Goal: Task Accomplishment & Management: Manage account settings

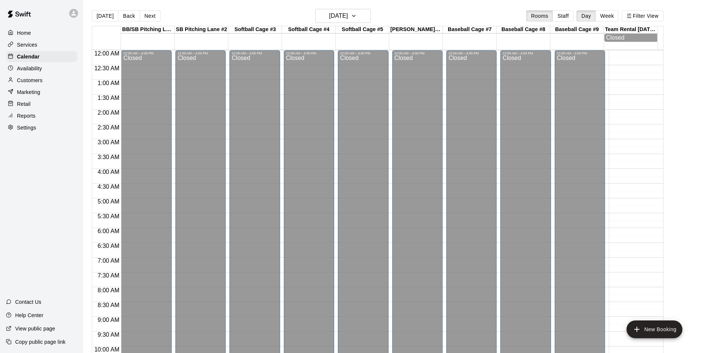
scroll to position [376, 0]
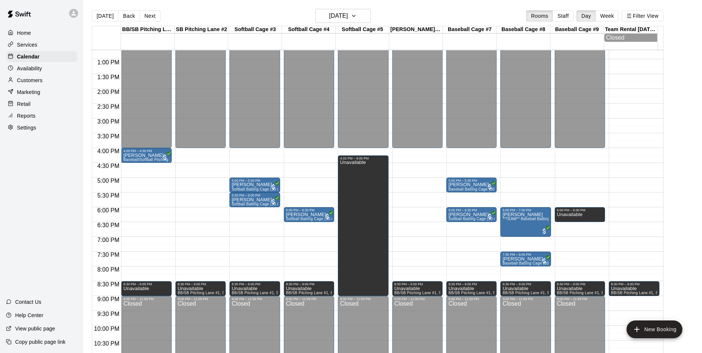
click at [102, 12] on button "[DATE]" at bounding box center [105, 15] width 27 height 11
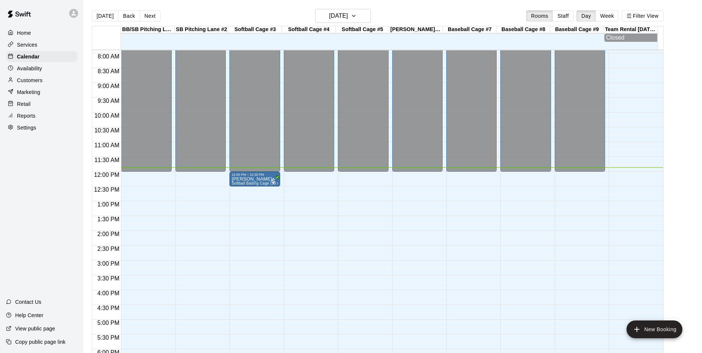
scroll to position [302, 0]
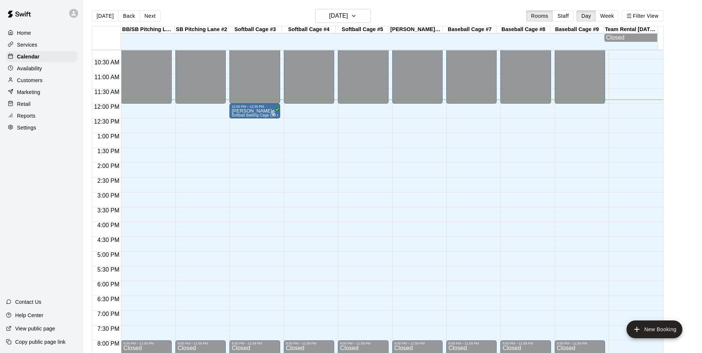
click at [130, 286] on div "12:00 AM – 12:00 PM Closed 8:00 PM – 11:59 PM Closed" at bounding box center [146, 103] width 50 height 711
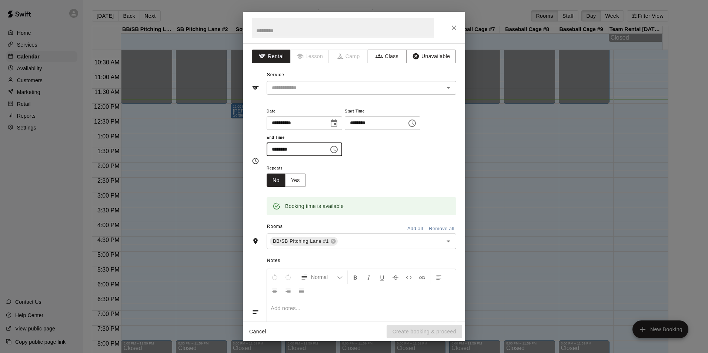
click at [274, 147] on input "********" at bounding box center [294, 149] width 57 height 14
type input "********"
click at [440, 55] on button "Unavailable" at bounding box center [431, 57] width 50 height 14
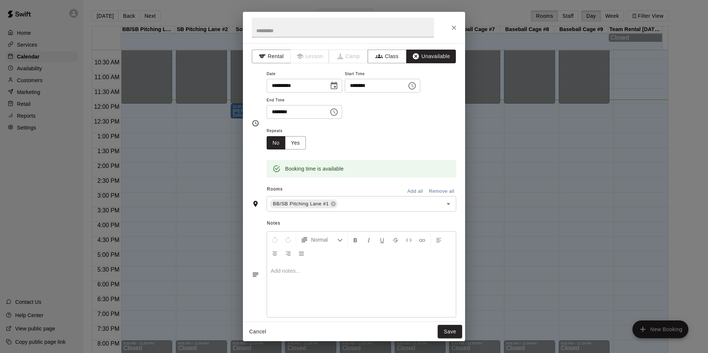
click at [412, 193] on button "Add all" at bounding box center [415, 191] width 24 height 11
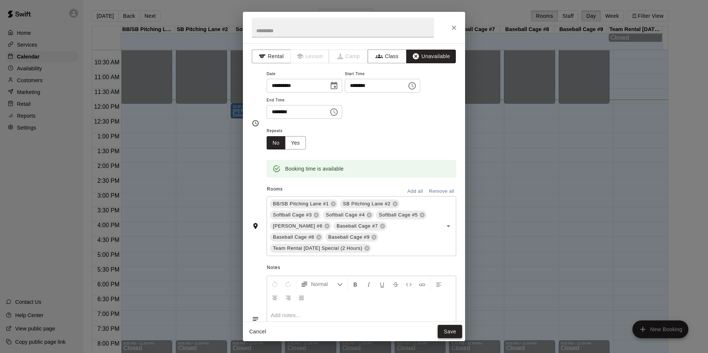
click at [452, 332] on button "Save" at bounding box center [449, 332] width 24 height 14
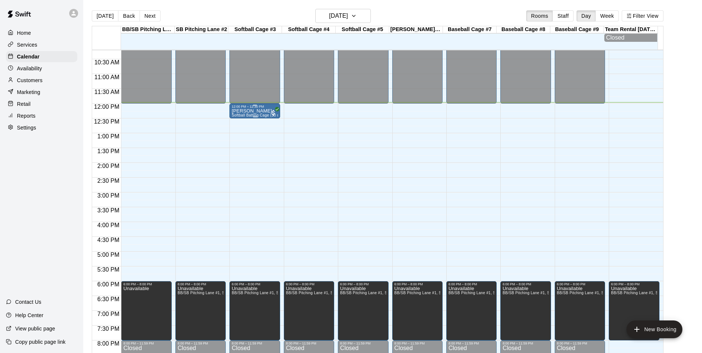
click at [255, 111] on p "[PERSON_NAME]" at bounding box center [255, 111] width 46 height 0
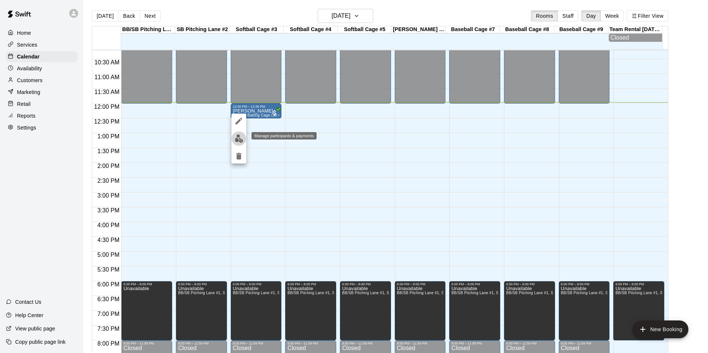
click at [237, 135] on img "edit" at bounding box center [239, 138] width 9 height 9
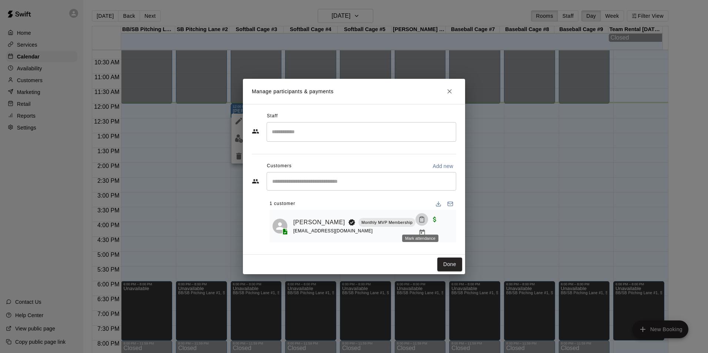
click at [422, 223] on icon "Mark attendance" at bounding box center [421, 219] width 7 height 7
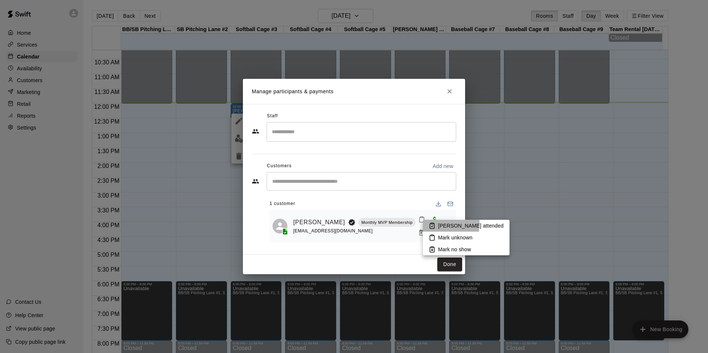
click at [432, 224] on icon at bounding box center [432, 225] width 7 height 7
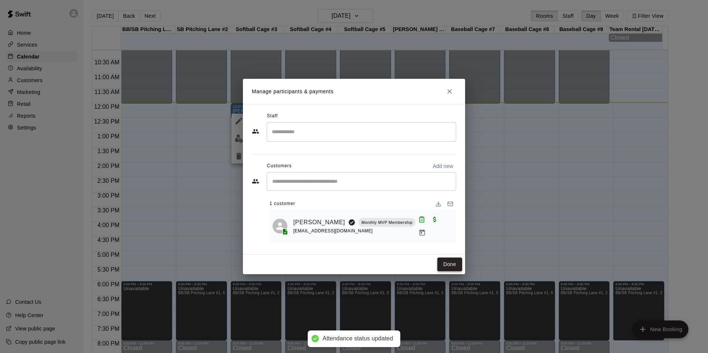
click at [457, 261] on button "Done" at bounding box center [449, 265] width 25 height 14
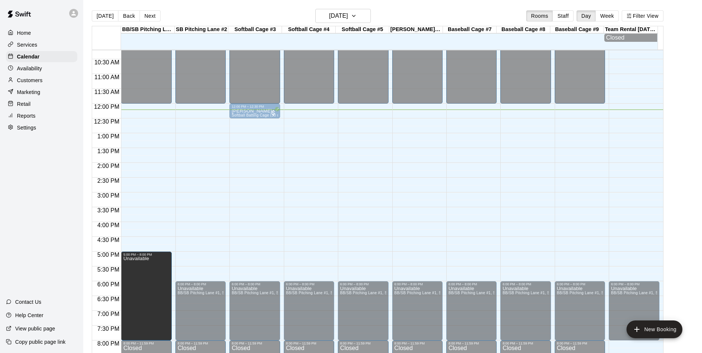
drag, startPoint x: 145, startPoint y: 285, endPoint x: 147, endPoint y: 257, distance: 27.5
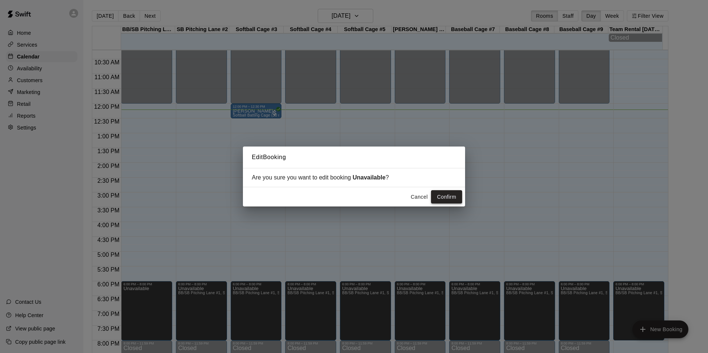
click at [443, 195] on button "Confirm" at bounding box center [446, 197] width 31 height 14
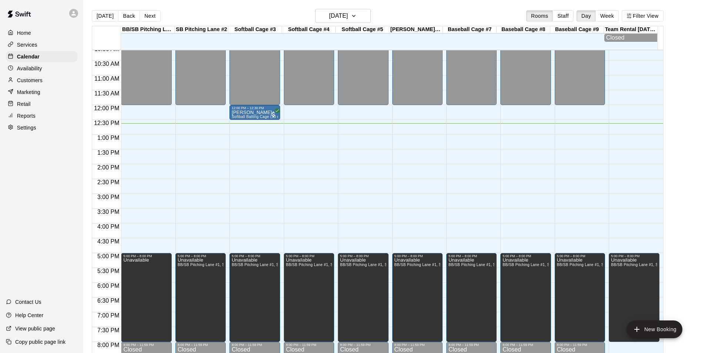
scroll to position [300, 0]
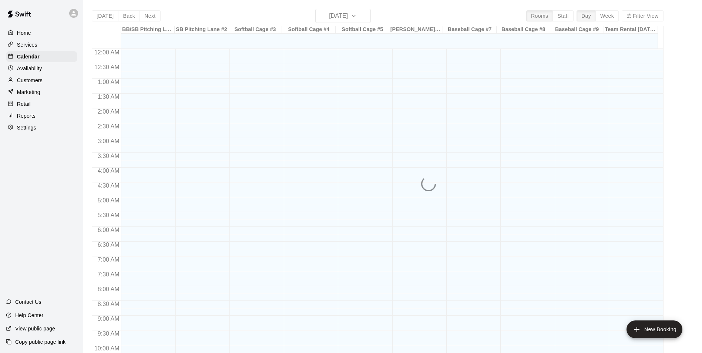
scroll to position [376, 0]
